Goal: Communication & Community: Answer question/provide support

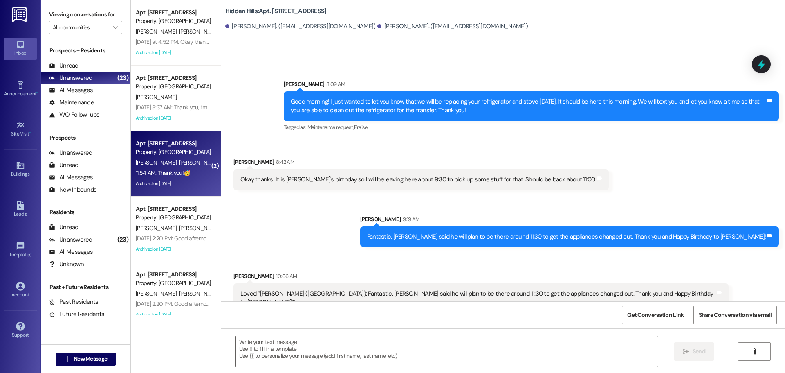
scroll to position [12061, 0]
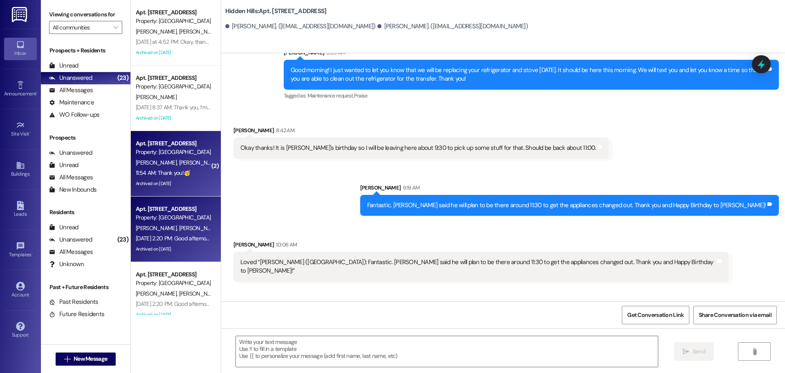
click at [159, 233] on div "[PERSON_NAME] [PERSON_NAME]" at bounding box center [173, 228] width 77 height 10
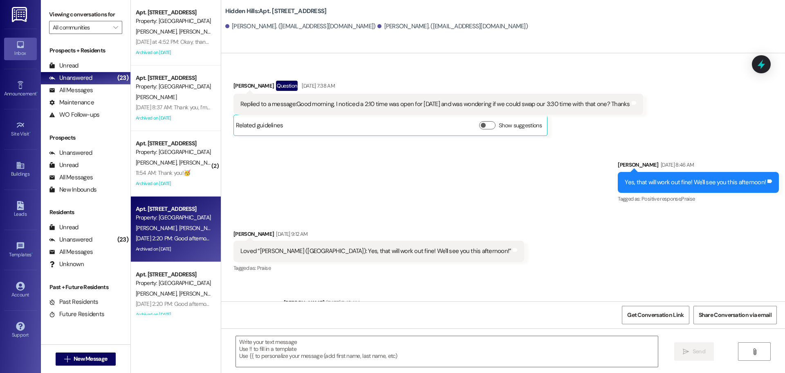
type textarea "Fetching suggested responses. Please feel free to read through the conversation…"
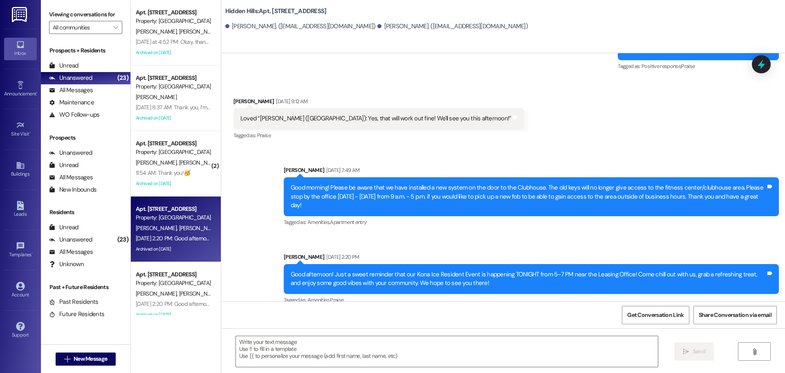
scroll to position [2580, 0]
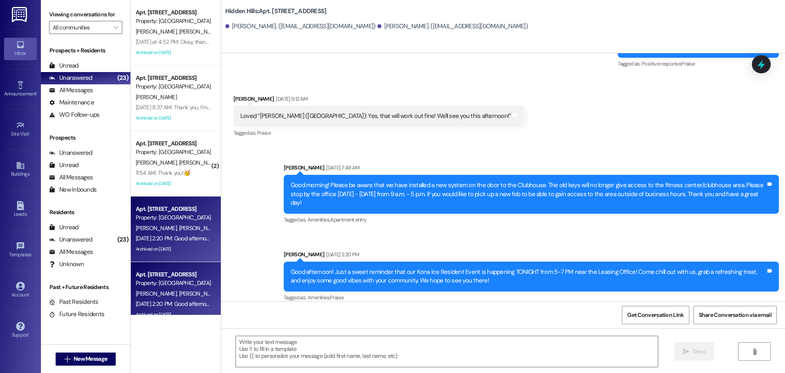
click at [179, 294] on span "[PERSON_NAME]" at bounding box center [199, 293] width 41 height 7
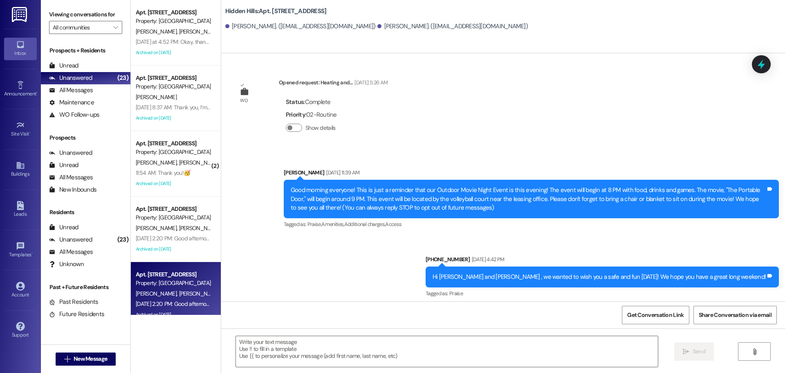
type textarea "Fetching suggested responses. Please feel free to read through the conversation…"
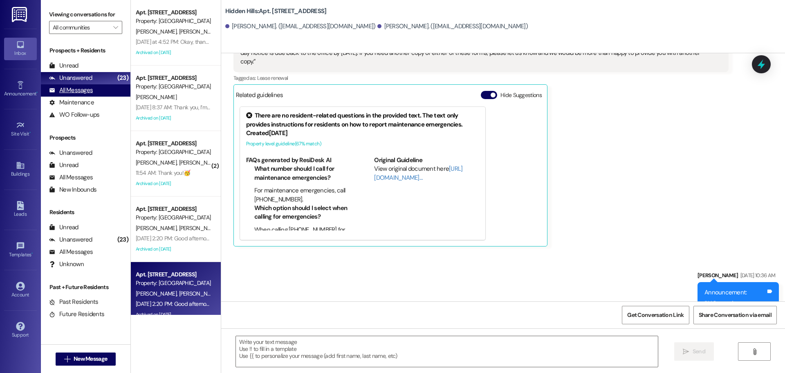
scroll to position [12092, 0]
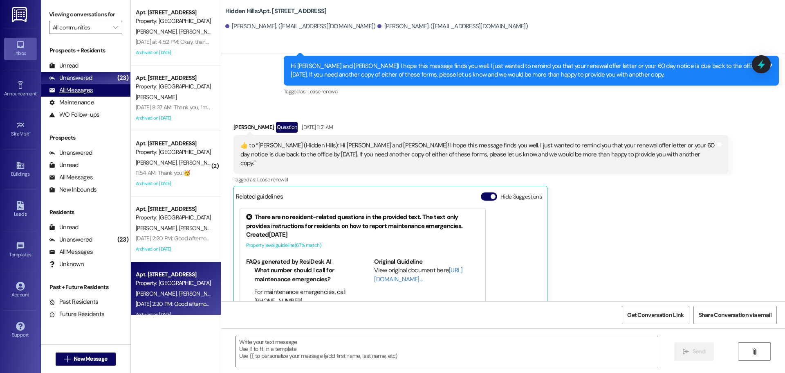
click at [67, 85] on div "All Messages (undefined)" at bounding box center [86, 90] width 90 height 12
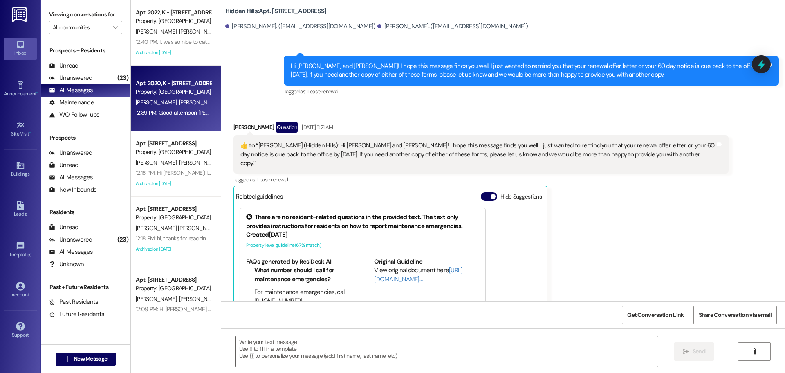
click at [179, 101] on span "[PERSON_NAME]" at bounding box center [199, 102] width 41 height 7
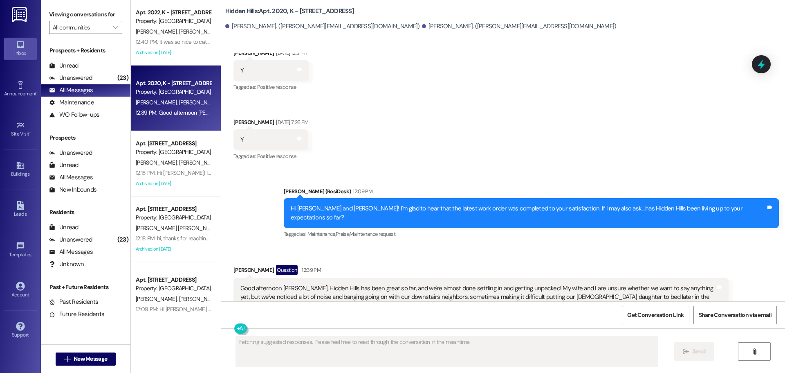
scroll to position [2051, 0]
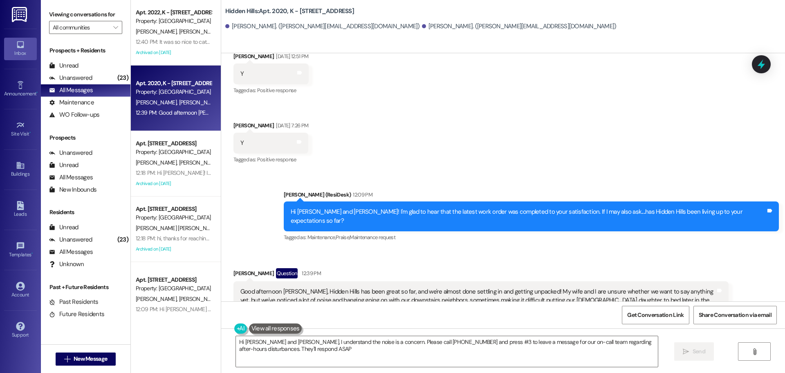
type textarea "Hi [PERSON_NAME] and [PERSON_NAME], I understand the noise is a concern. Please…"
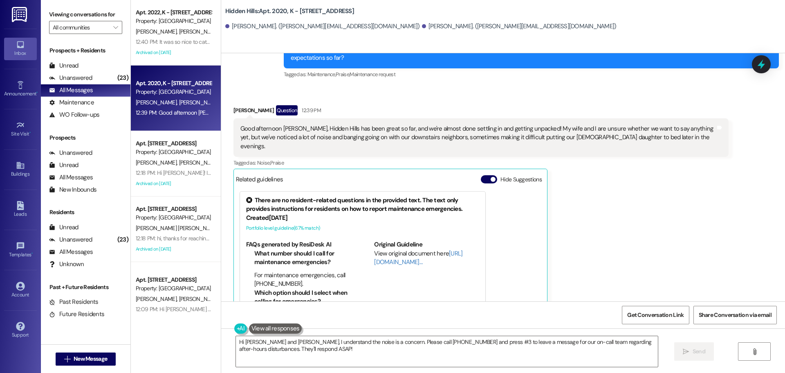
scroll to position [2214, 0]
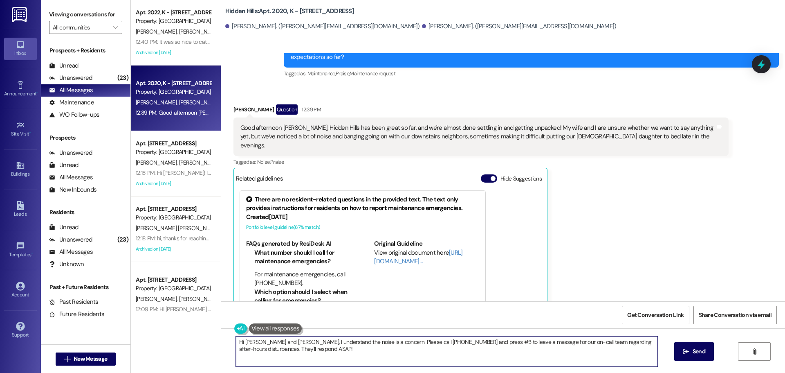
drag, startPoint x: 293, startPoint y: 350, endPoint x: 220, endPoint y: 335, distance: 74.8
click at [221, 335] on div "Hi [PERSON_NAME] and [PERSON_NAME], I understand the noise is a concern. Please…" at bounding box center [503, 358] width 564 height 61
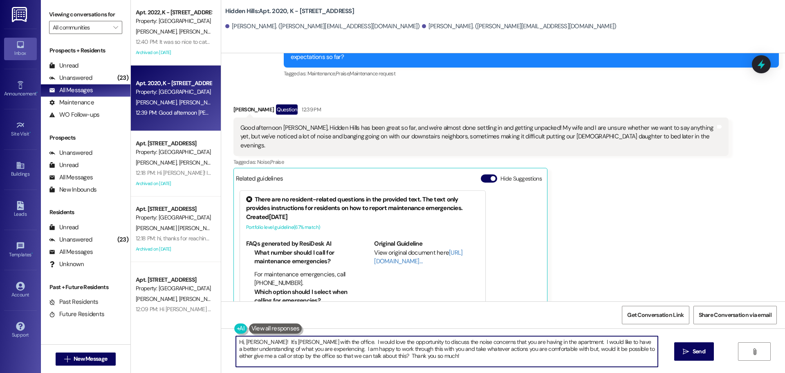
click at [317, 341] on textarea "Hi, [PERSON_NAME]! It's [PERSON_NAME] with the office. I would love the opportu…" at bounding box center [447, 351] width 422 height 31
click at [568, 356] on textarea "Hi, [PERSON_NAME]! It's [PERSON_NAME] with the office. I am so sorry you are ex…" at bounding box center [447, 351] width 422 height 31
type textarea "Hi, [PERSON_NAME]! It's [PERSON_NAME] with the office. I am so sorry you are ex…"
click at [688, 350] on icon "" at bounding box center [686, 351] width 6 height 7
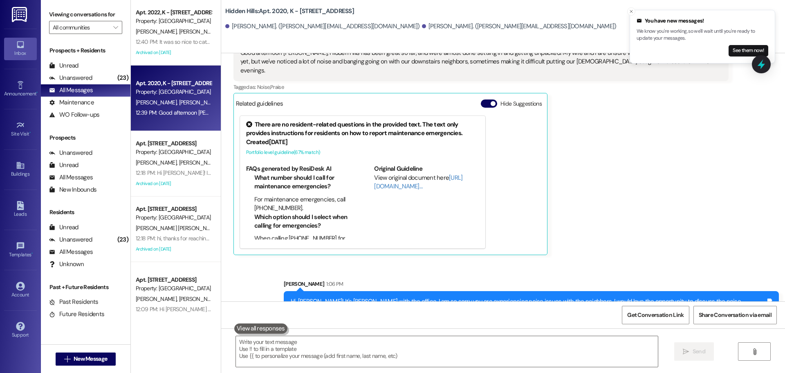
scroll to position [2346, 0]
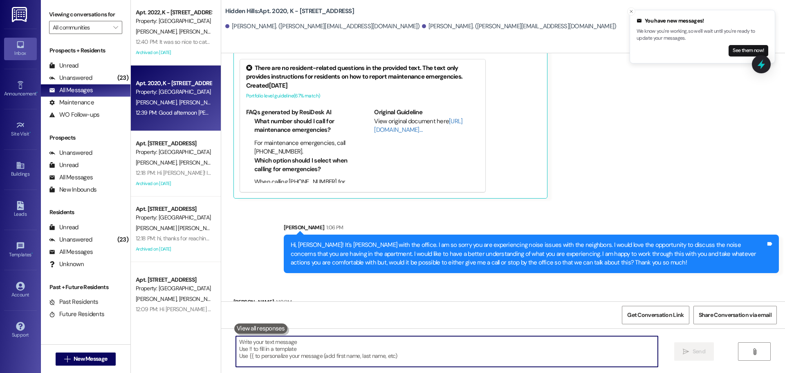
click at [294, 344] on textarea at bounding box center [447, 351] width 422 height 31
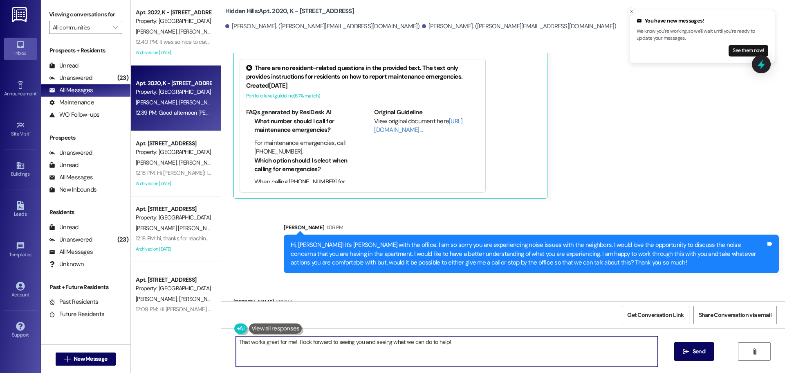
click at [348, 344] on textarea "That works great for me! I look forward to seeing you and seeing what we can do…" at bounding box center [447, 351] width 422 height 31
type textarea "That works great for me! I look forward to meeting with you and seeing what we …"
click at [701, 349] on span "Send" at bounding box center [699, 351] width 13 height 9
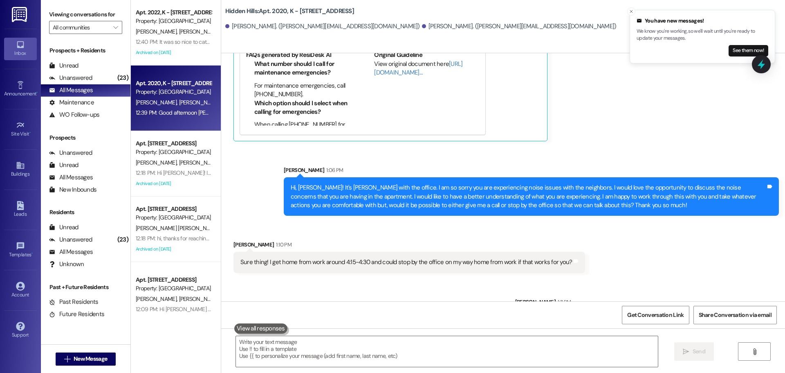
scroll to position [2460, 0]
